Goal: Transaction & Acquisition: Subscribe to service/newsletter

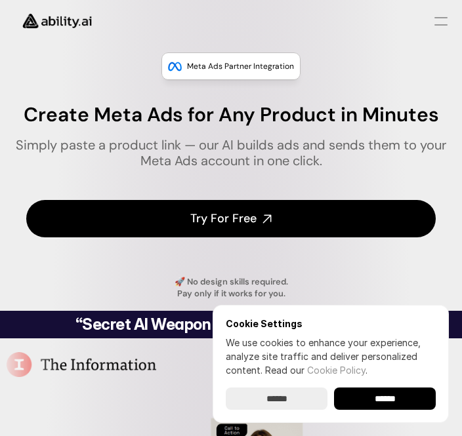
click at [256, 215] on link "Try For Free" at bounding box center [230, 218] width 409 height 37
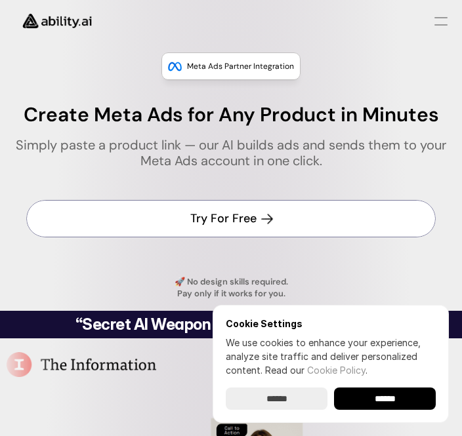
click at [255, 222] on h4 "Try For Free" at bounding box center [223, 219] width 66 height 16
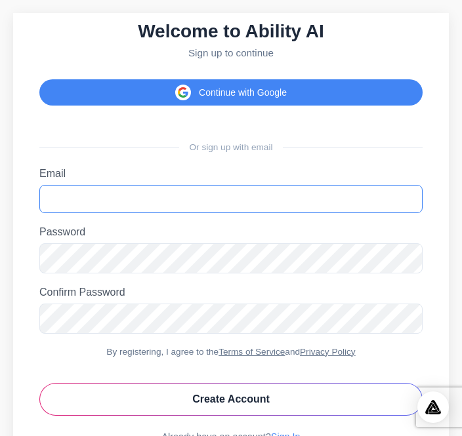
click at [159, 213] on input "Email" at bounding box center [230, 199] width 383 height 28
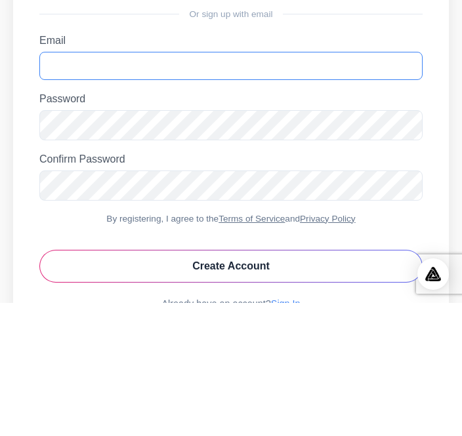
type input "**********"
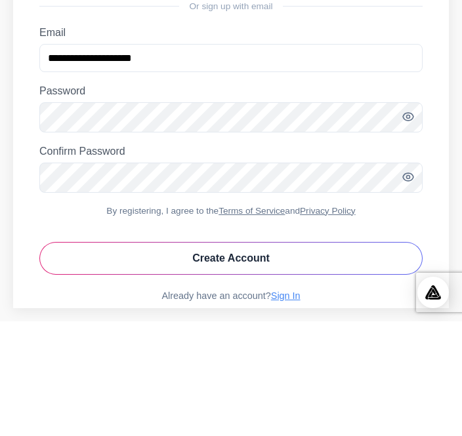
scroll to position [68, 0]
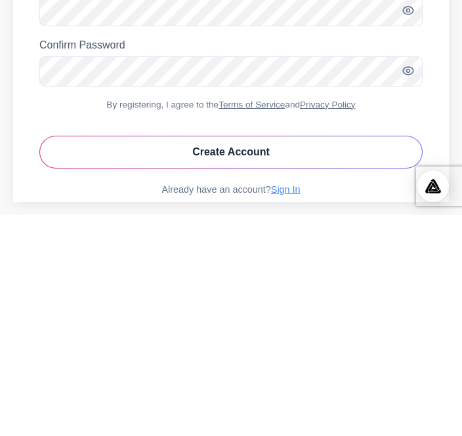
click at [255, 357] on button "Create Account" at bounding box center [230, 373] width 383 height 33
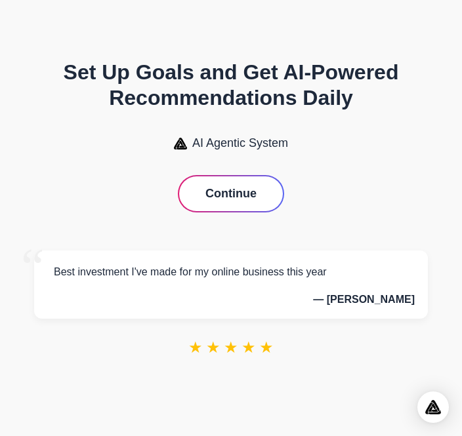
click at [240, 211] on button "Continue" at bounding box center [231, 194] width 104 height 35
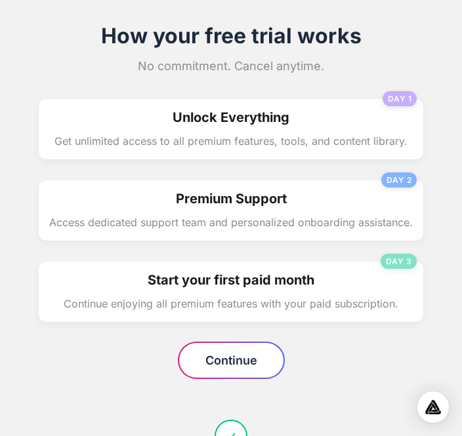
click at [230, 294] on div "DAY 3 Start your first paid month Continue enjoying all premium features with y…" at bounding box center [231, 292] width 385 height 60
click at [247, 278] on h3 "Start your first paid month" at bounding box center [231, 280] width 364 height 16
click at [240, 356] on button "Continue" at bounding box center [231, 360] width 104 height 35
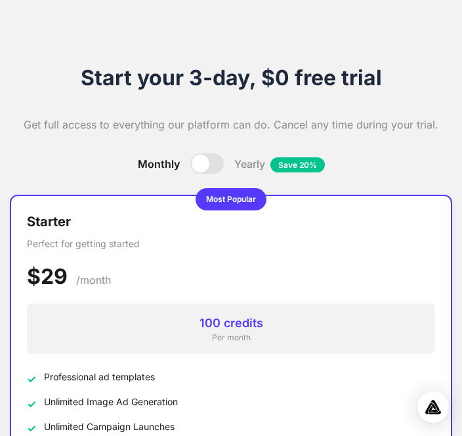
click at [255, 327] on div "100 credits" at bounding box center [230, 323] width 387 height 18
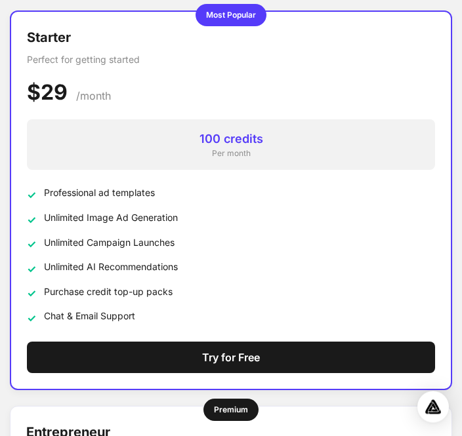
scroll to position [185, 0]
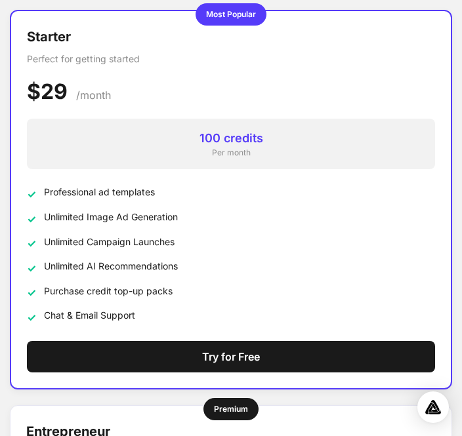
click at [264, 353] on button "Try for Free" at bounding box center [231, 356] width 408 height 31
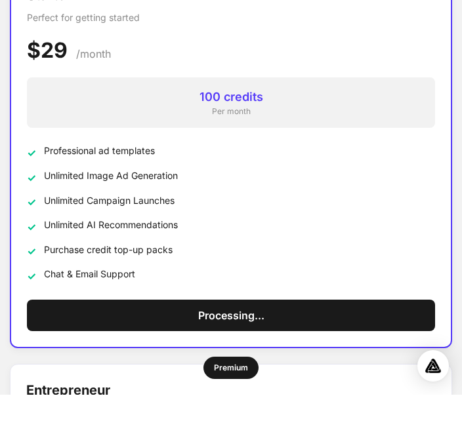
scroll to position [227, 0]
